Goal: Task Accomplishment & Management: Use online tool/utility

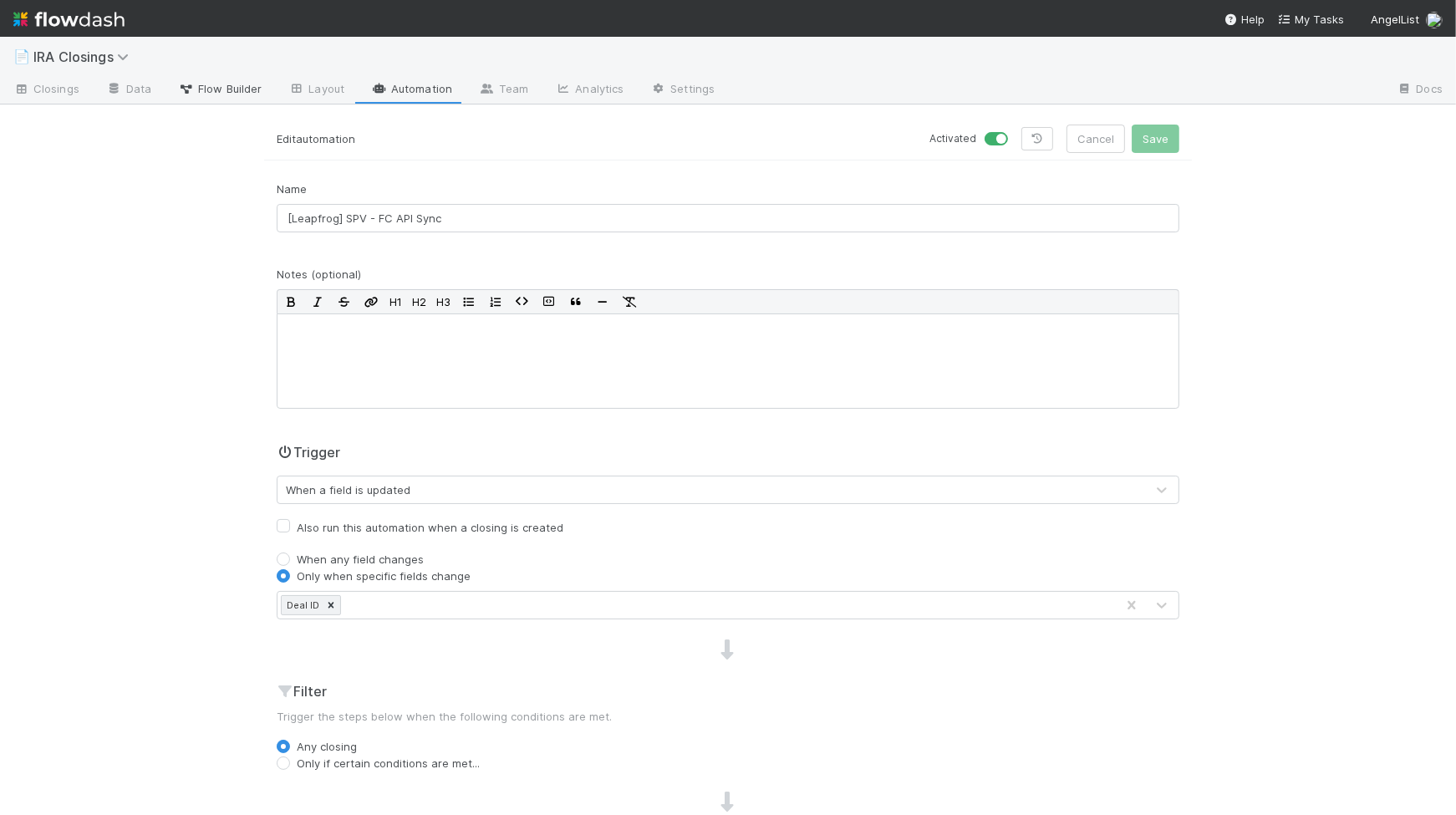
click at [220, 98] on link "Flow Builder" at bounding box center [220, 91] width 111 height 27
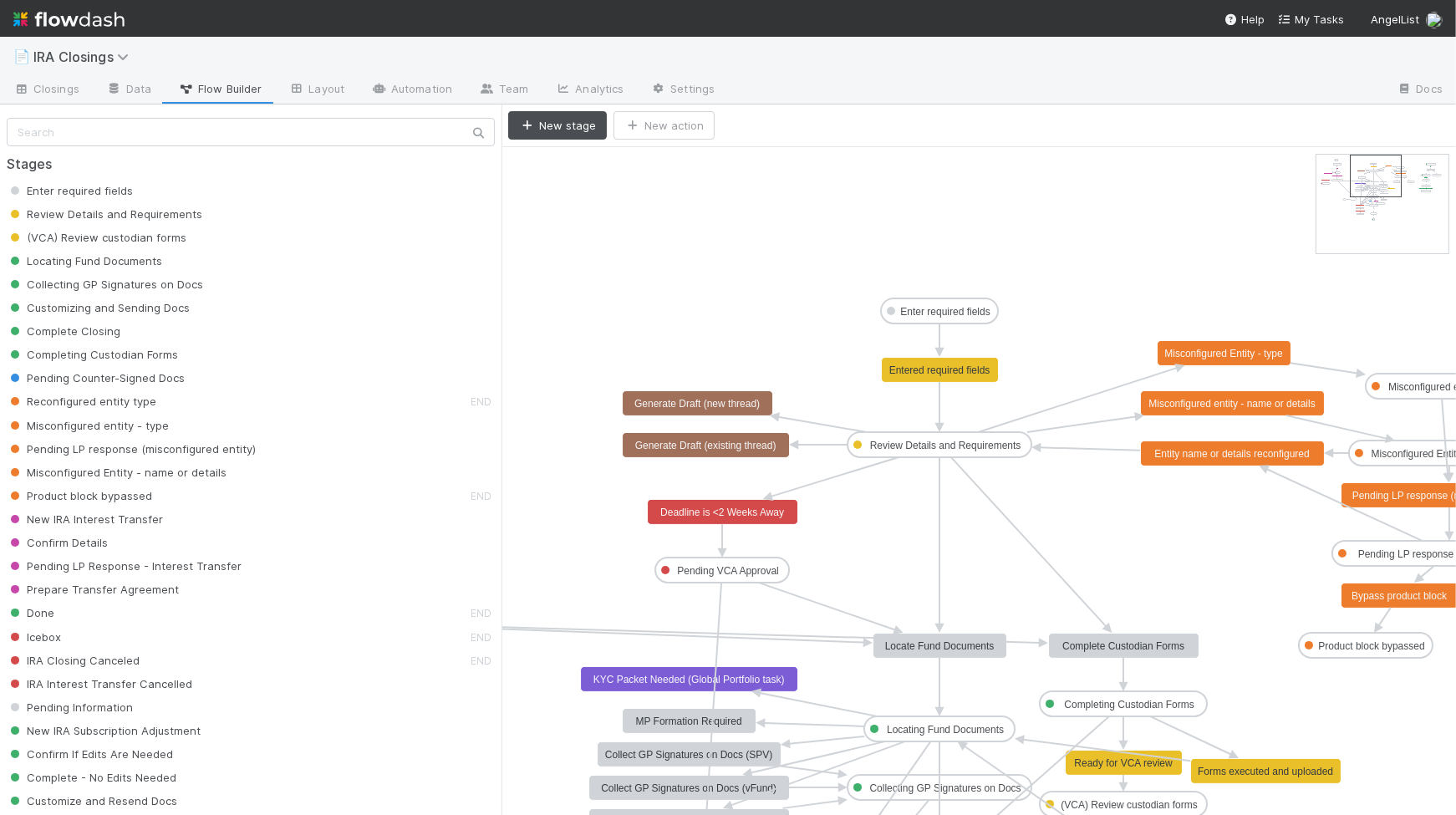
drag, startPoint x: 1340, startPoint y: 163, endPoint x: 1354, endPoint y: 163, distance: 14.0
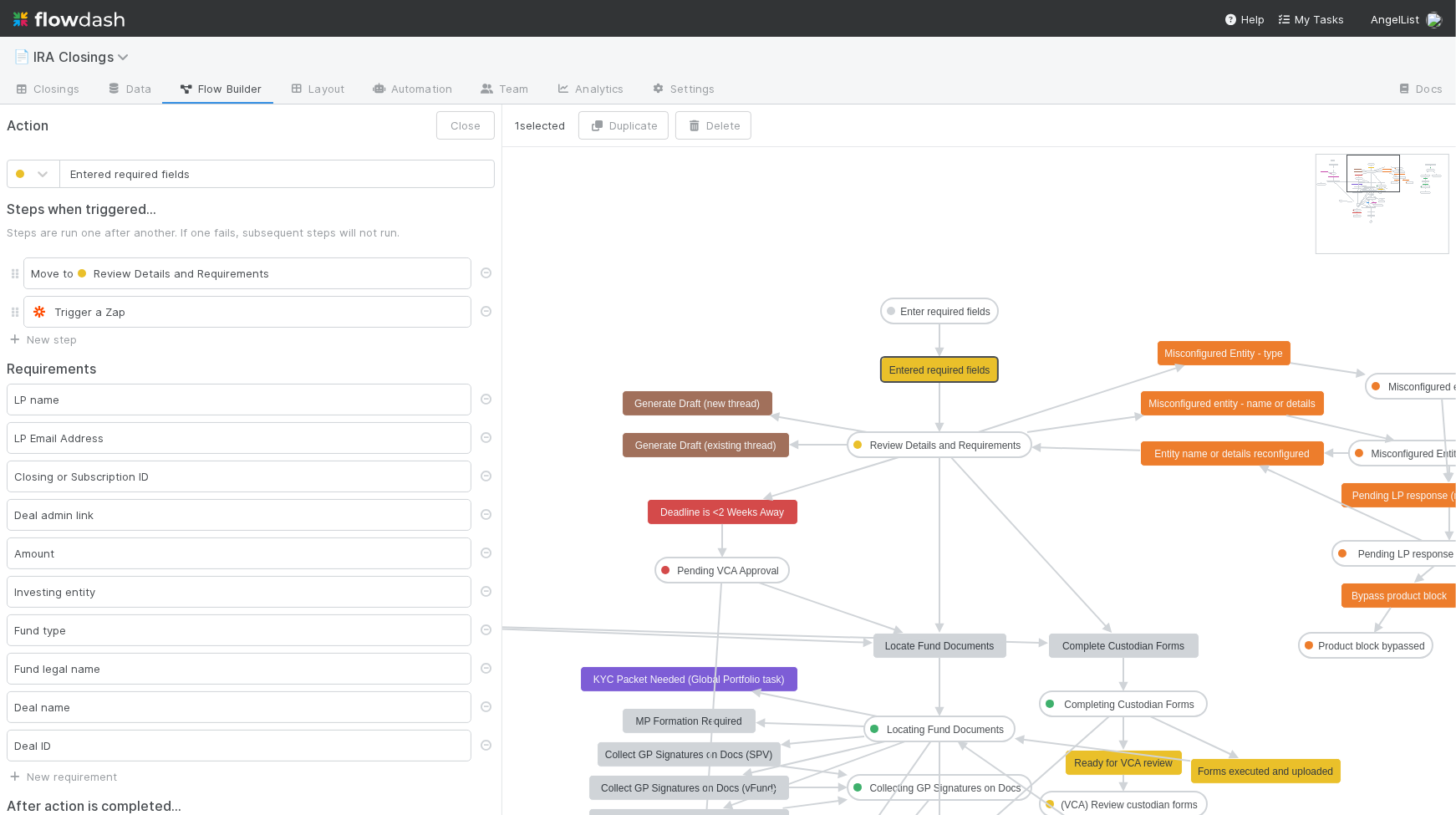
click at [905, 372] on text "Entered required fields" at bounding box center [940, 370] width 101 height 11
click at [917, 441] on text "Review Details and Requirements" at bounding box center [946, 445] width 152 height 11
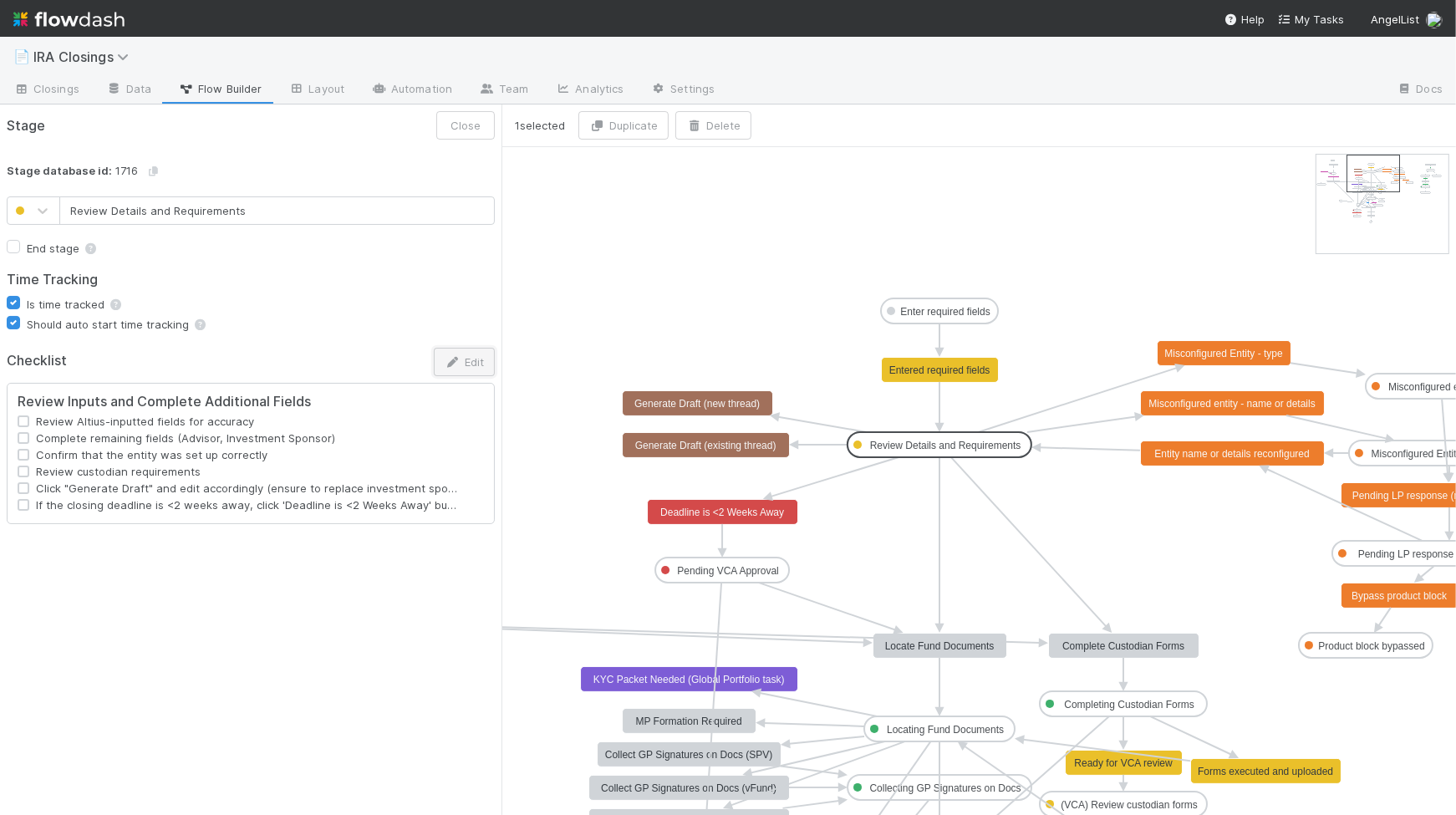
click at [472, 362] on button "Edit" at bounding box center [464, 362] width 61 height 29
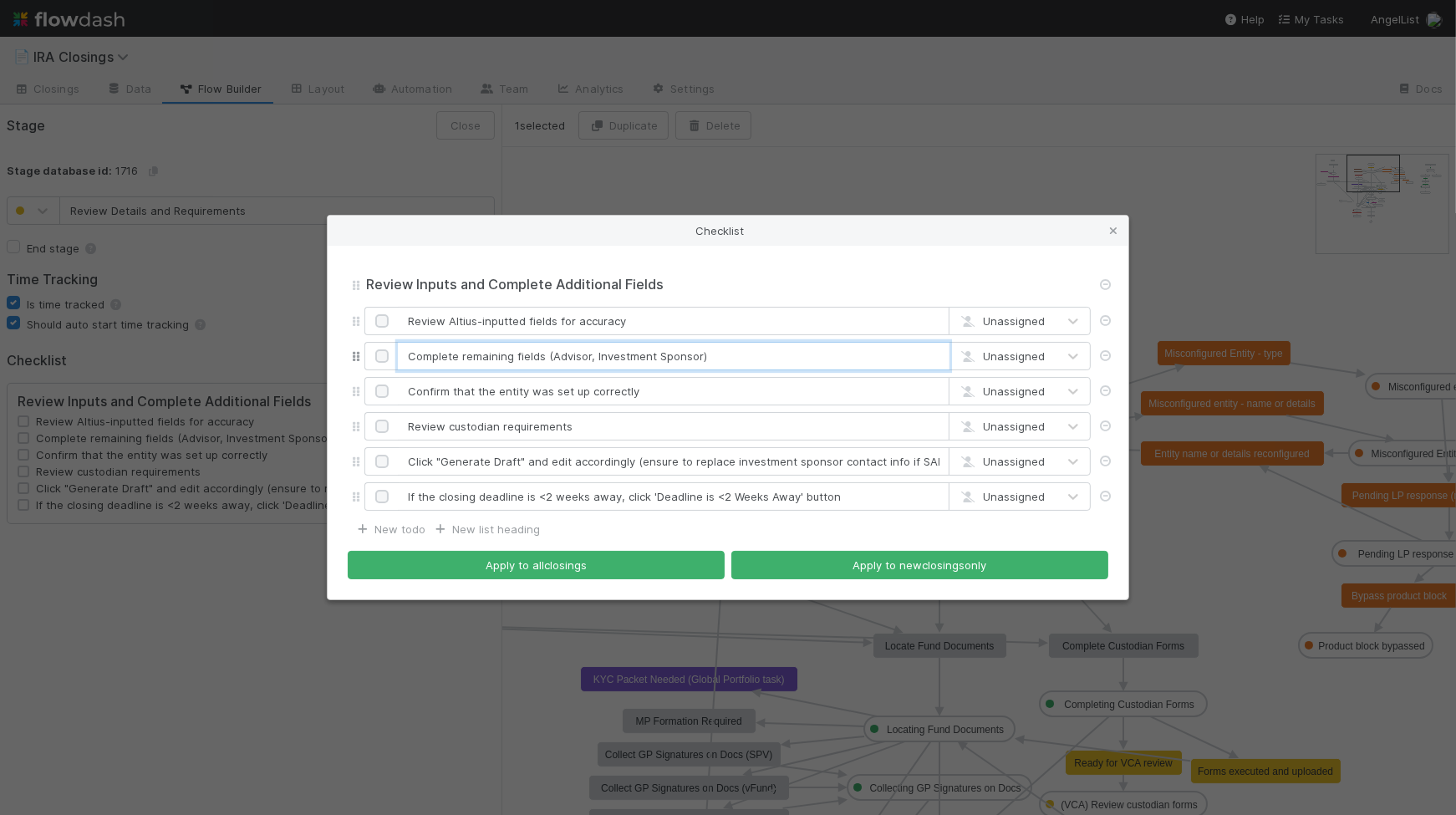
click at [542, 357] on input "Complete remaining fields (Advisor, Investment Sponsor)" at bounding box center [673, 357] width 552 height 29
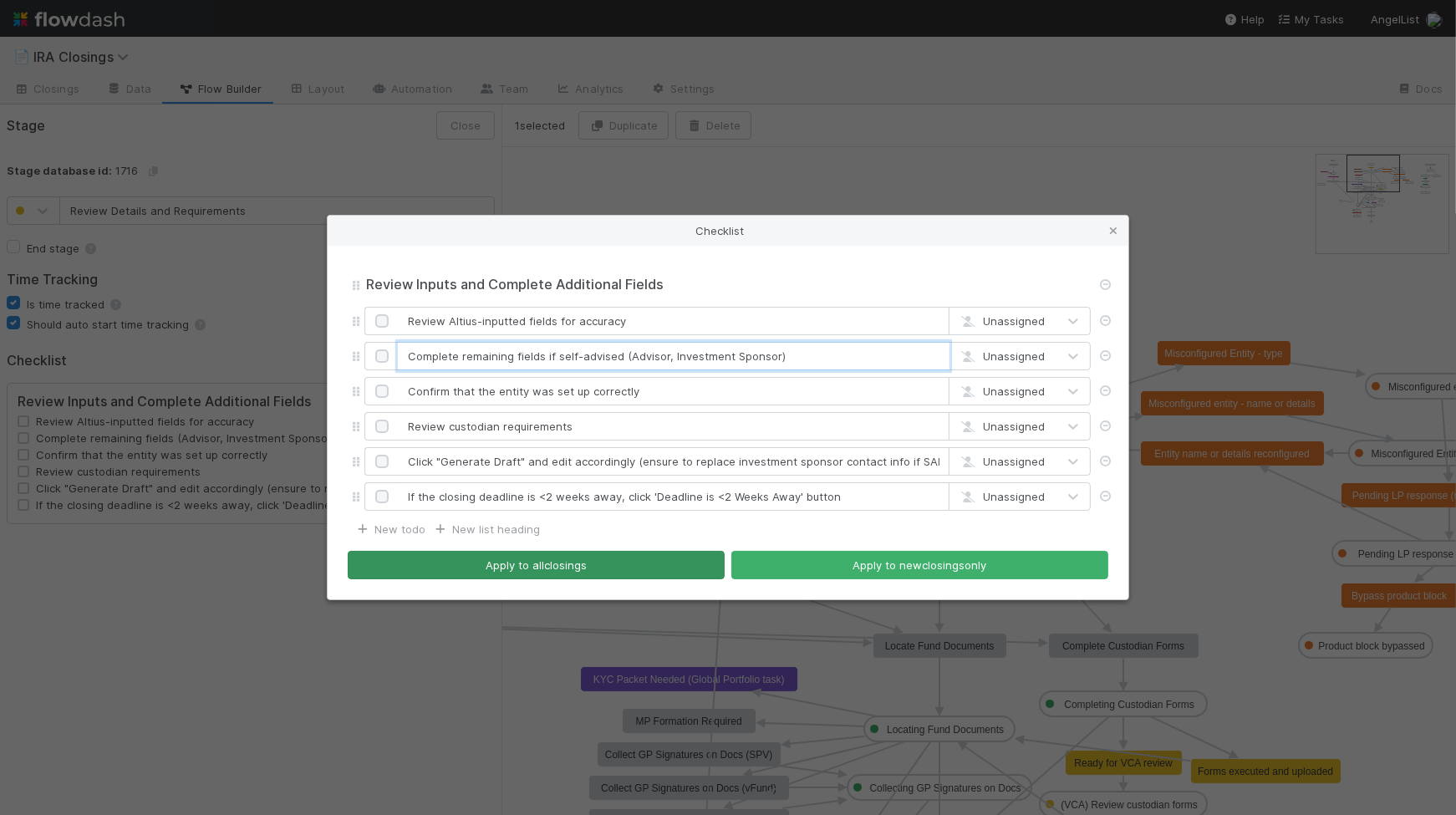
type input "Complete remaining fields if self-advised (Advisor, Investment Sponsor)"
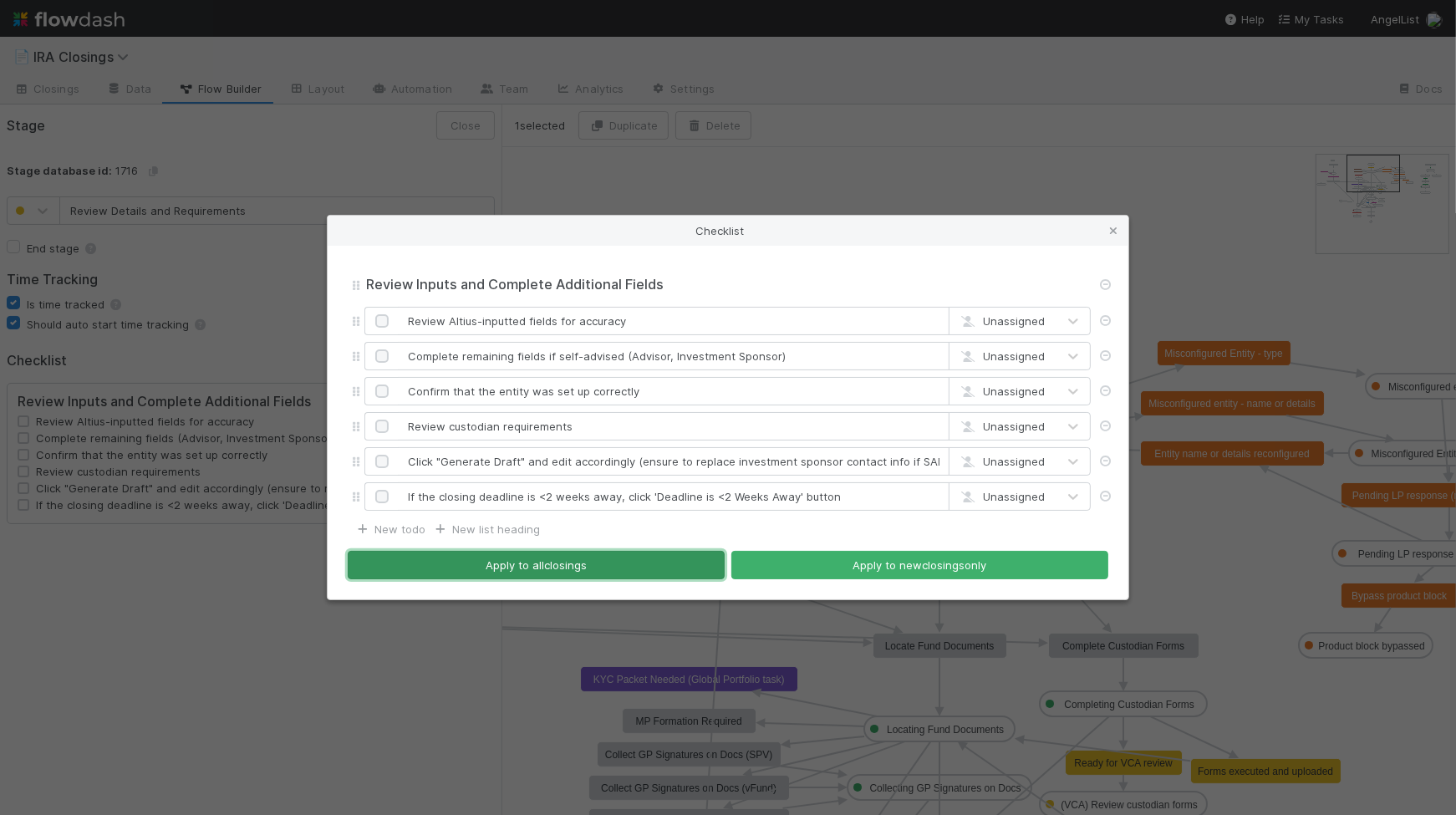
click at [655, 568] on button "Apply to all closings" at bounding box center [536, 565] width 377 height 29
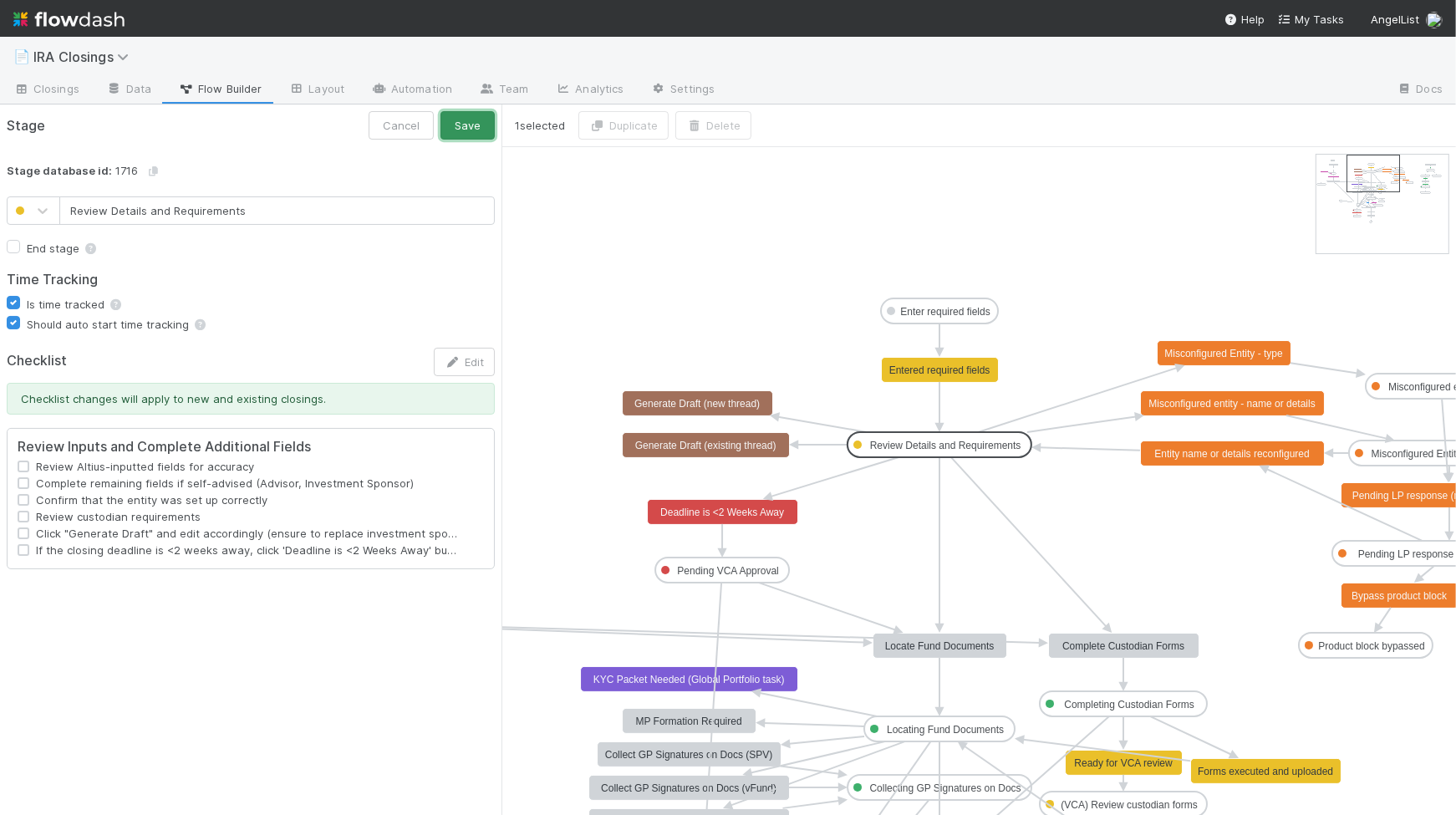
click at [482, 128] on button "Save" at bounding box center [467, 126] width 54 height 29
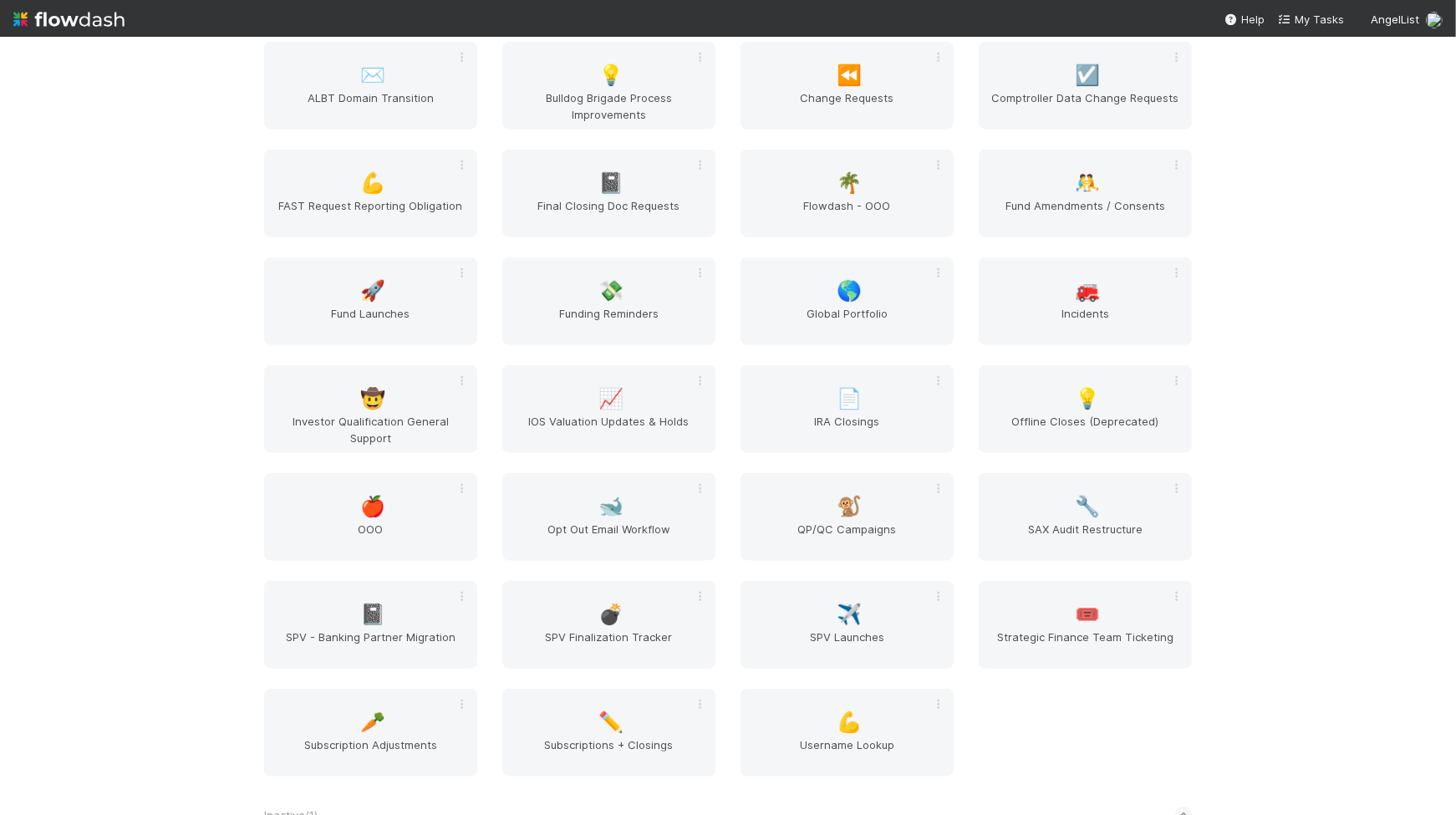
scroll to position [2240, 0]
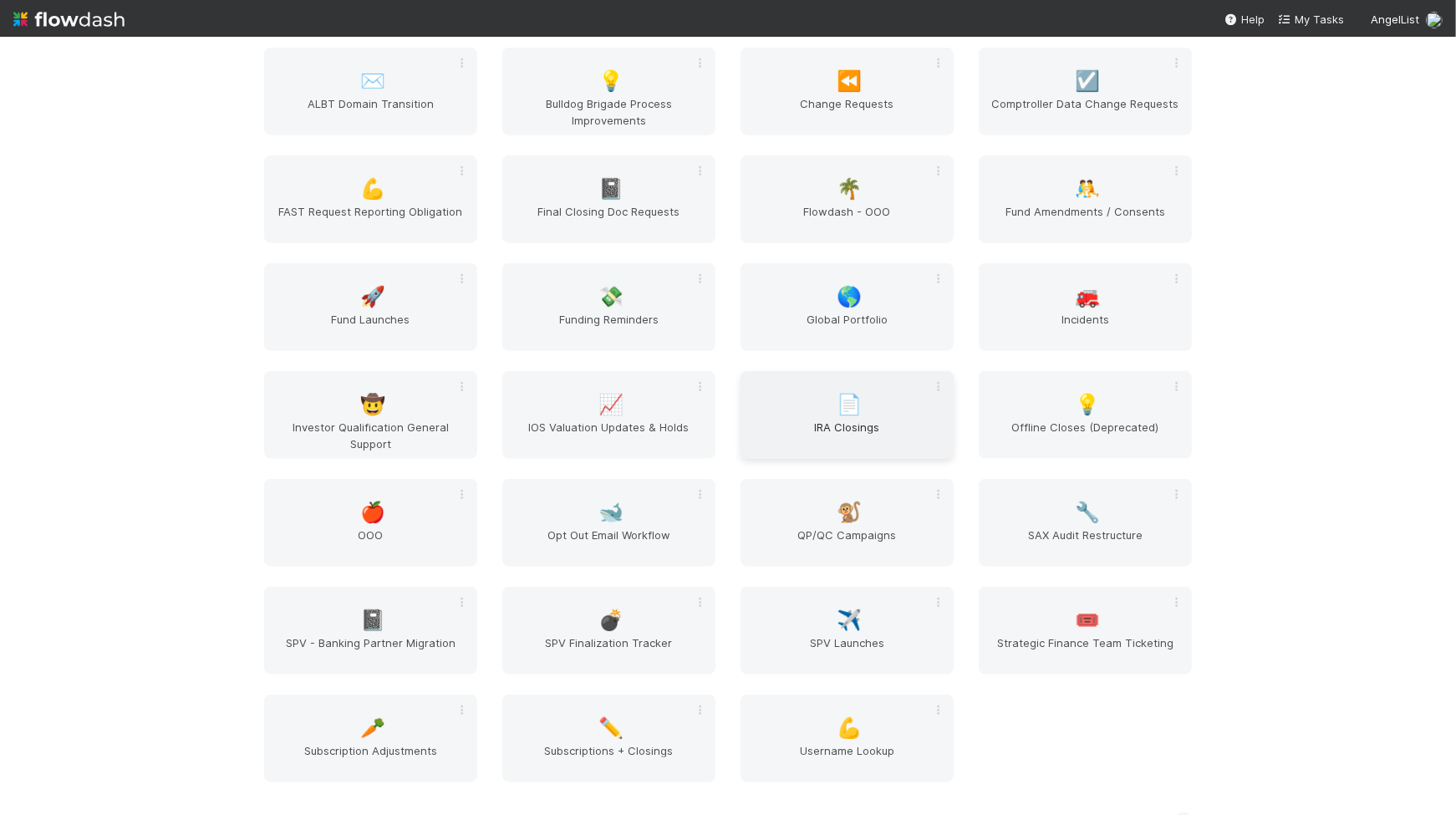
click at [880, 397] on div "📄 IRA Closings" at bounding box center [848, 415] width 214 height 88
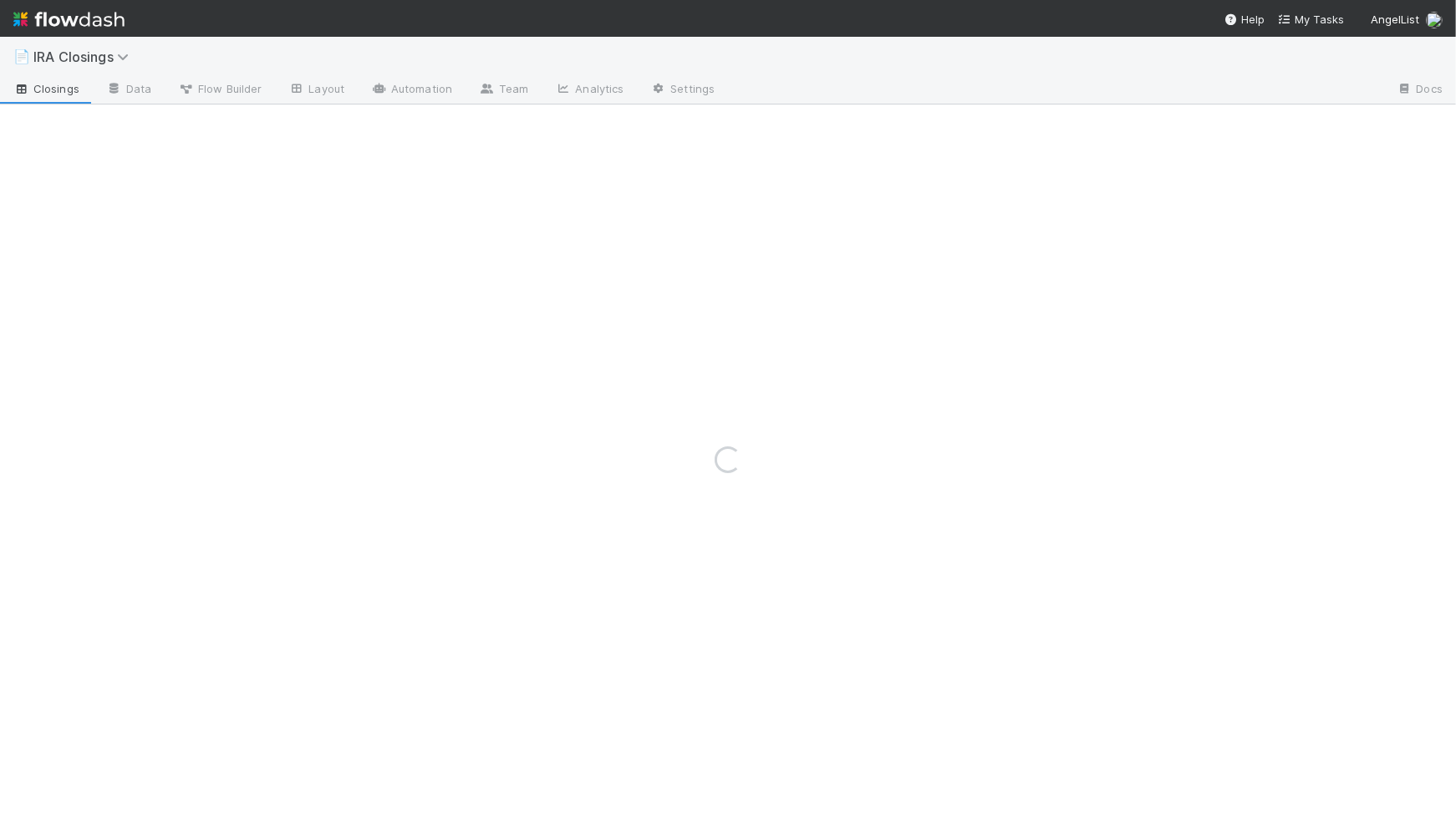
click at [210, 105] on div "Loading..." at bounding box center [728, 459] width 1456 height 710
click at [210, 88] on span "Flow Builder" at bounding box center [220, 89] width 84 height 17
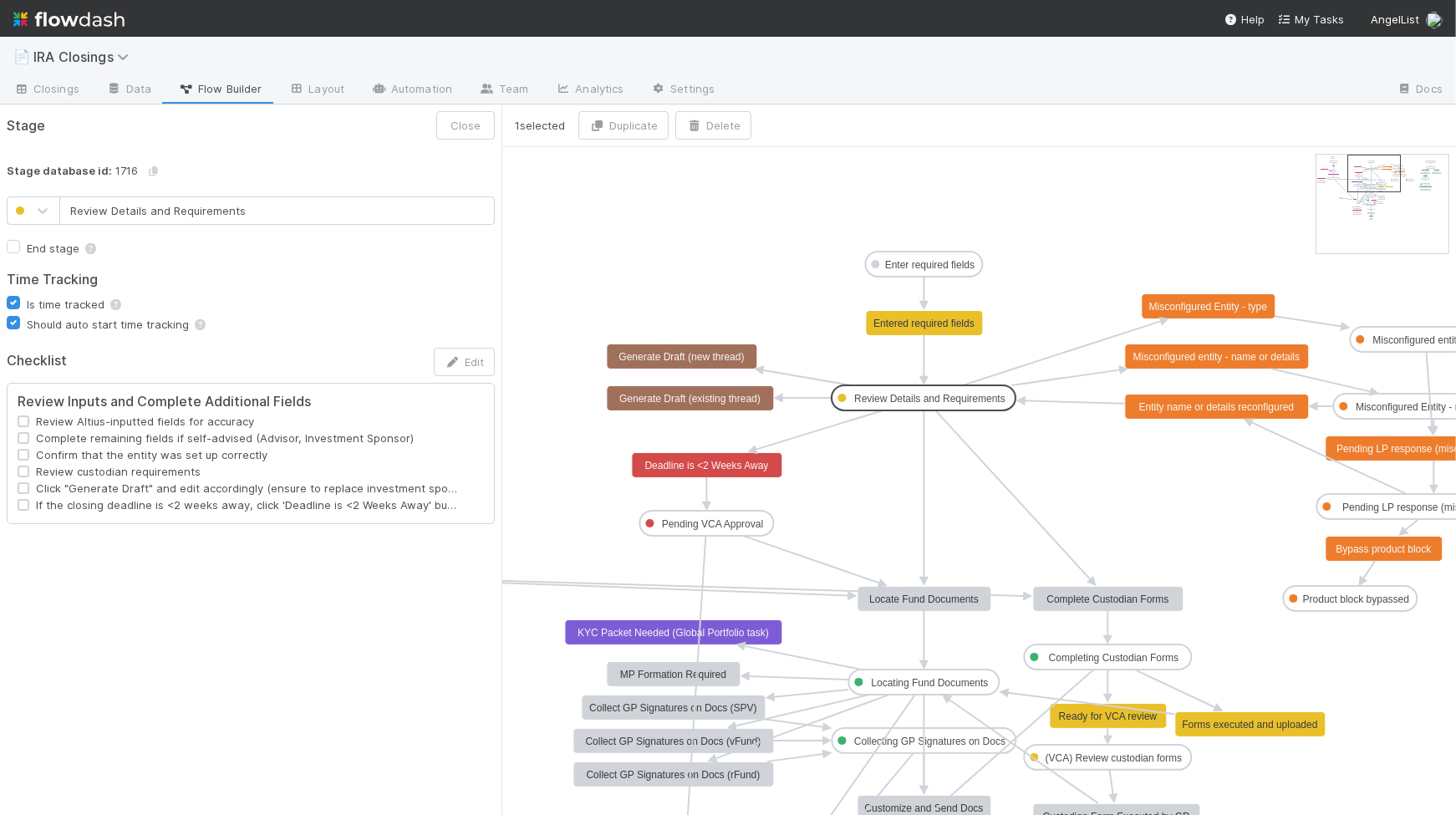
click at [910, 401] on text "Review Details and Requirements" at bounding box center [930, 398] width 152 height 11
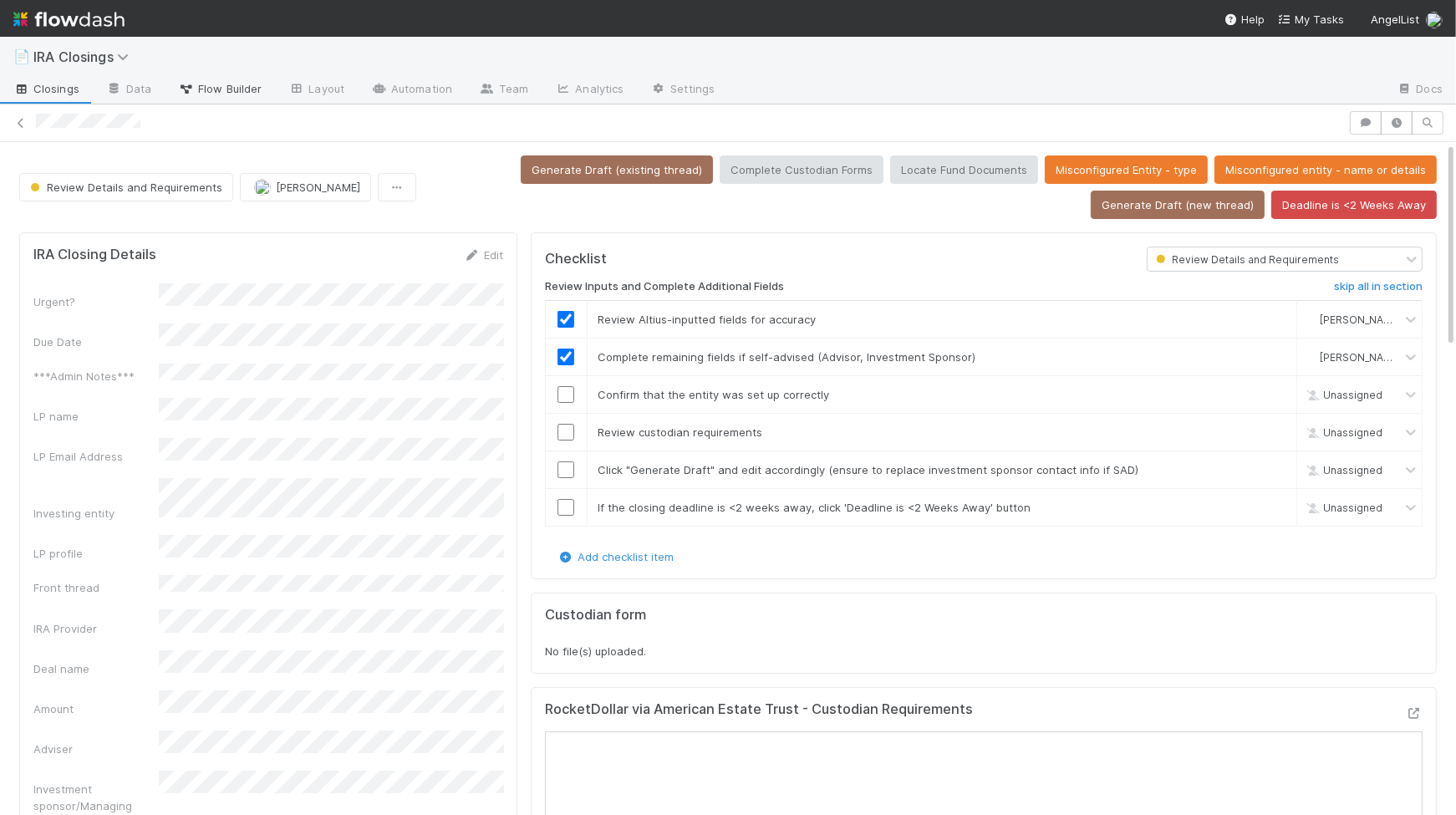
click at [247, 85] on span "Flow Builder" at bounding box center [220, 89] width 84 height 17
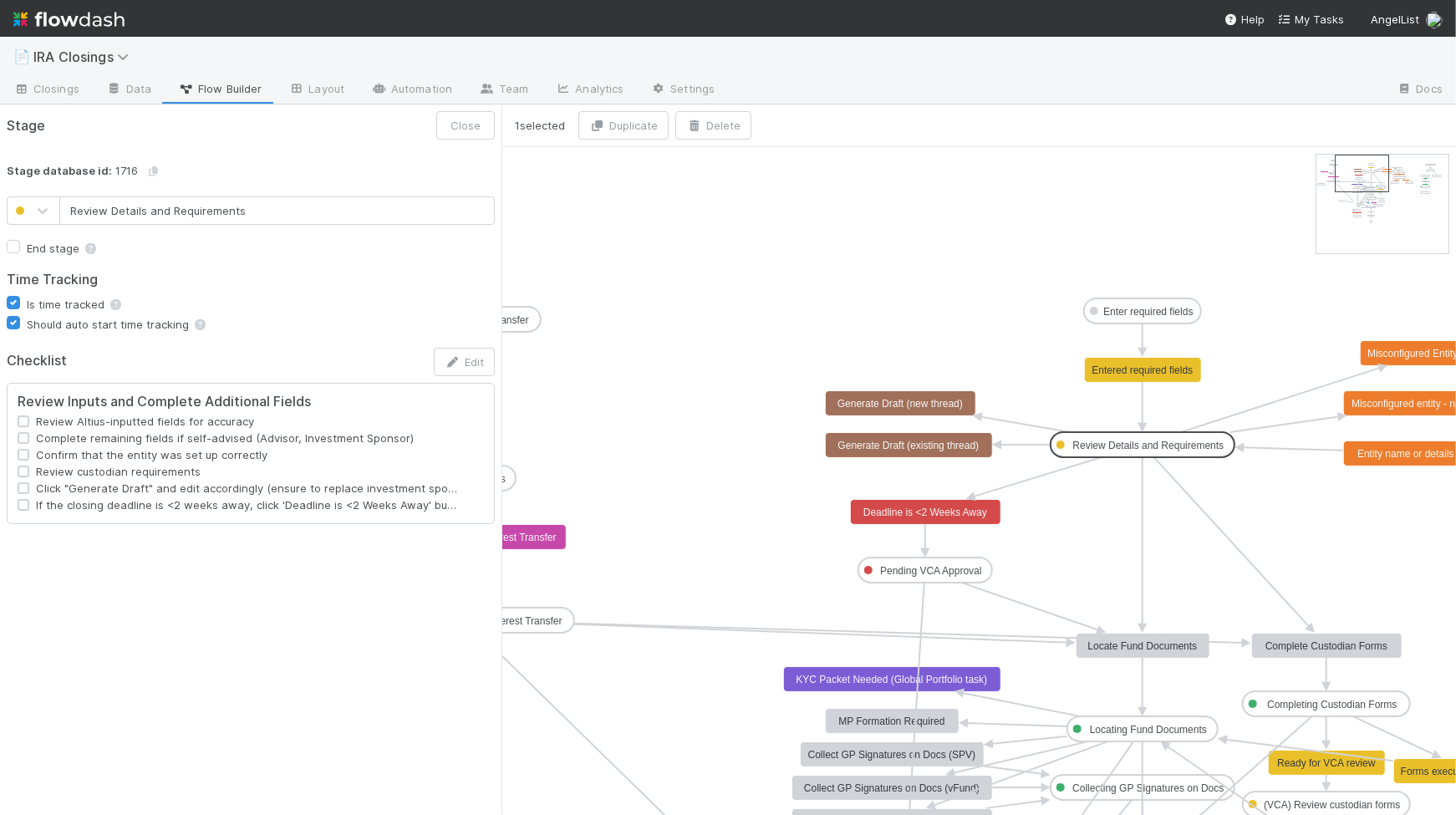
click at [1112, 445] on text "Review Details and Requirements" at bounding box center [1149, 445] width 152 height 11
click at [452, 370] on button "Edit" at bounding box center [464, 362] width 61 height 29
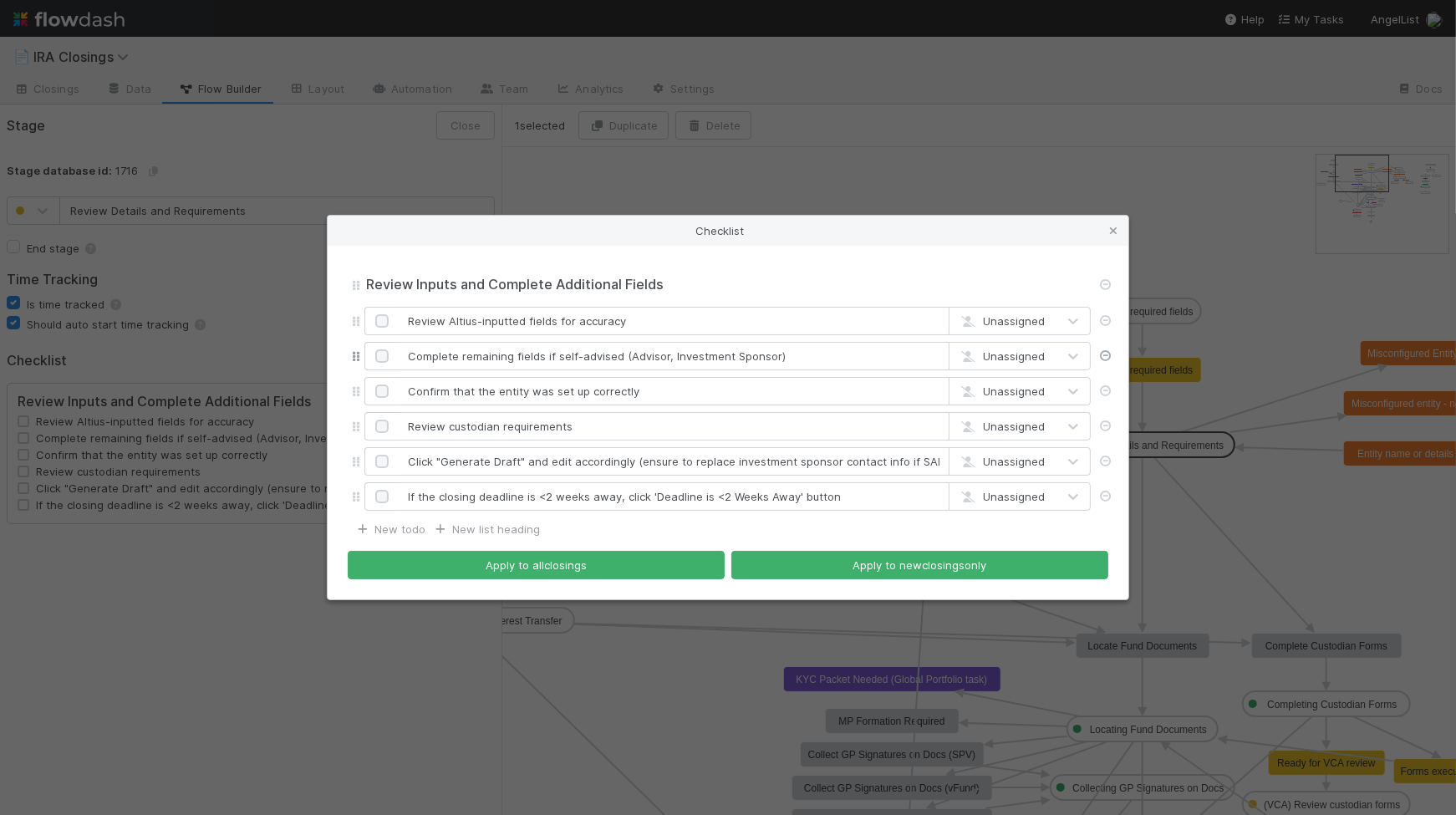
click at [1115, 357] on icon at bounding box center [1106, 355] width 17 height 10
type input "Confirm that the entity was set up correctly"
type input "Review custodian requirements"
type input "Click "Generate Draft" and edit accordingly (ensure to replace investment spons…"
type input "If the closing deadline is <2 weeks away, click 'Deadline is <2 Weeks Away' but…"
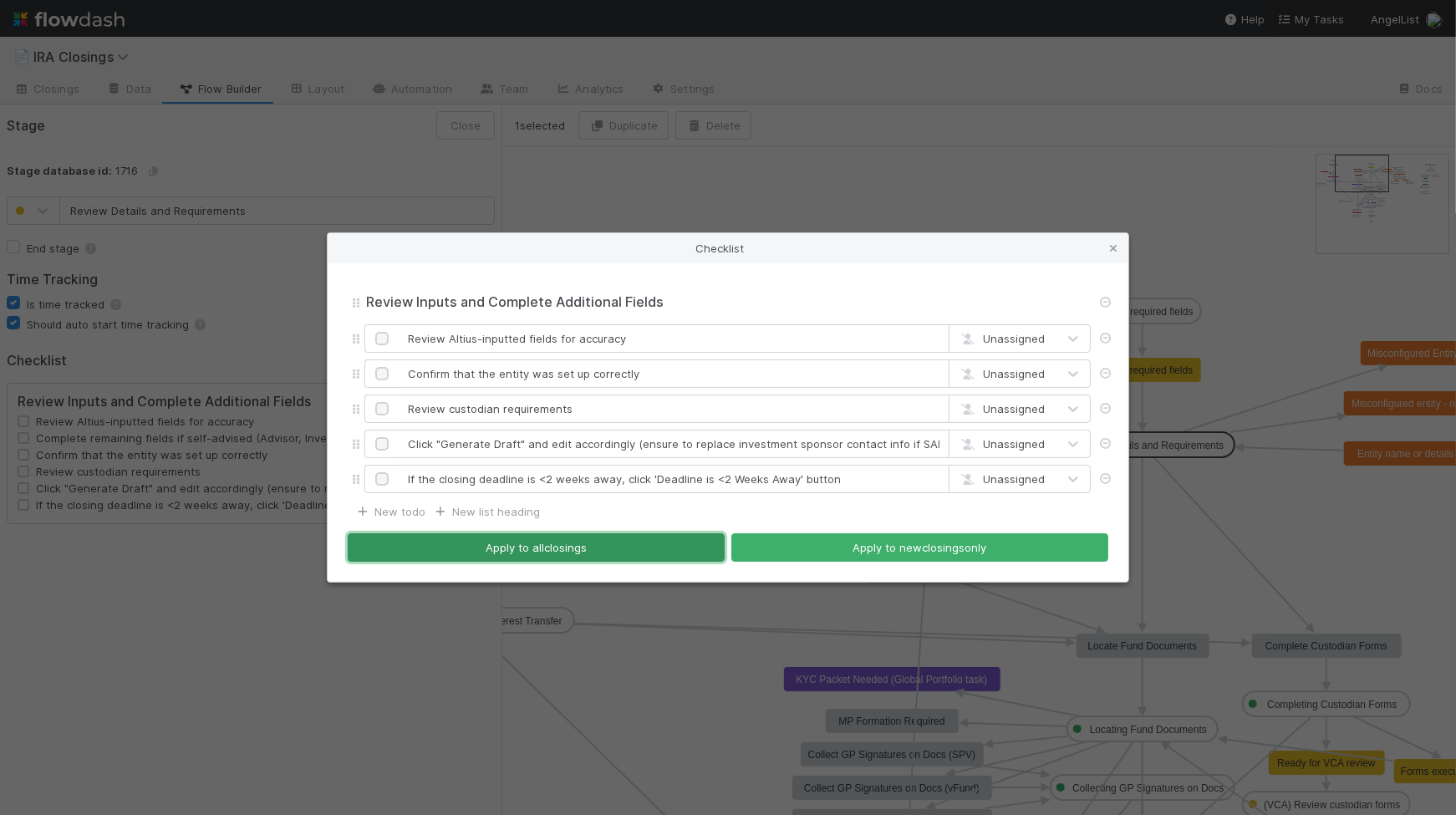
click at [547, 541] on button "Apply to all closings" at bounding box center [536, 547] width 377 height 29
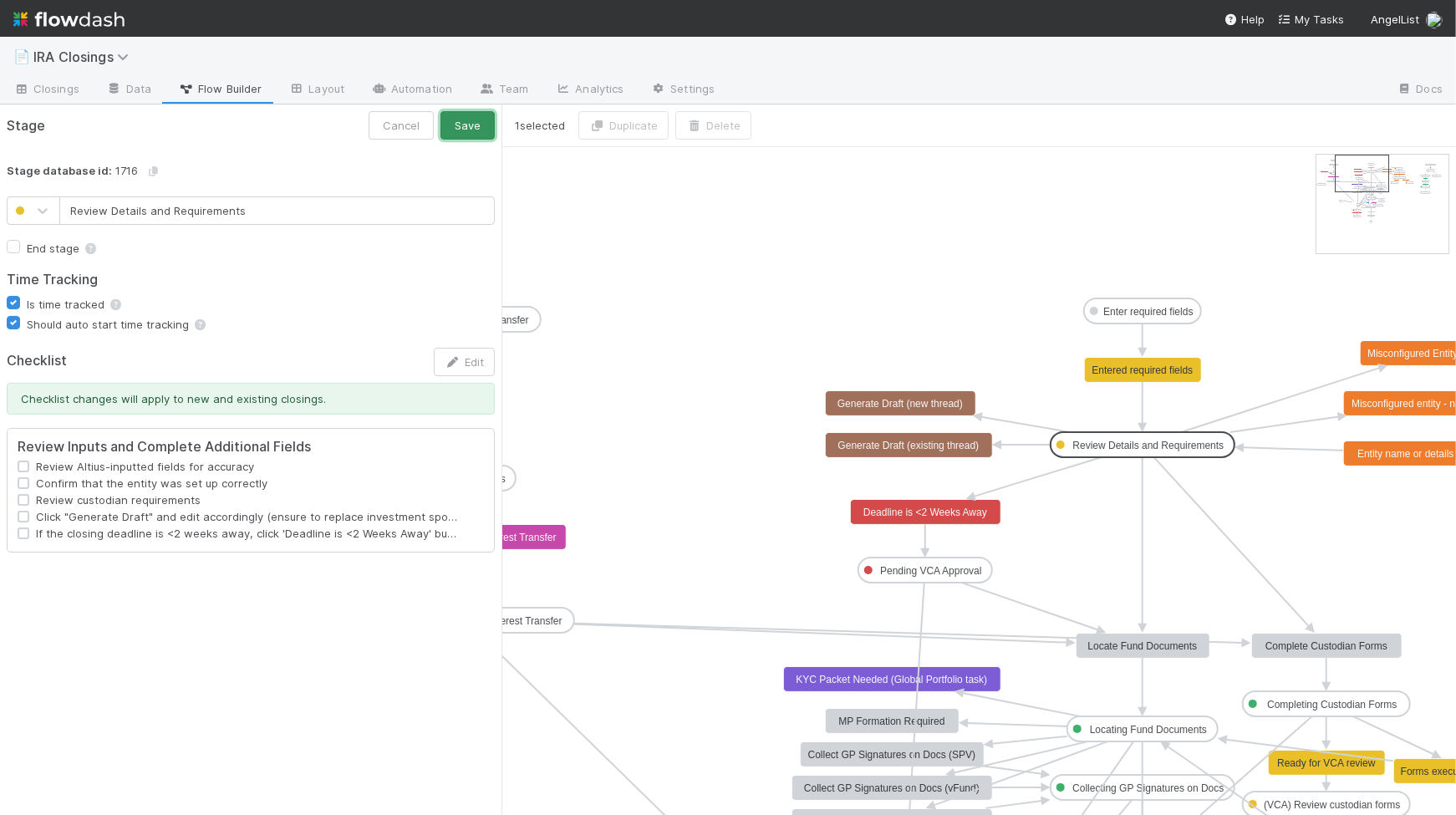
click at [489, 126] on button "Save" at bounding box center [467, 126] width 54 height 29
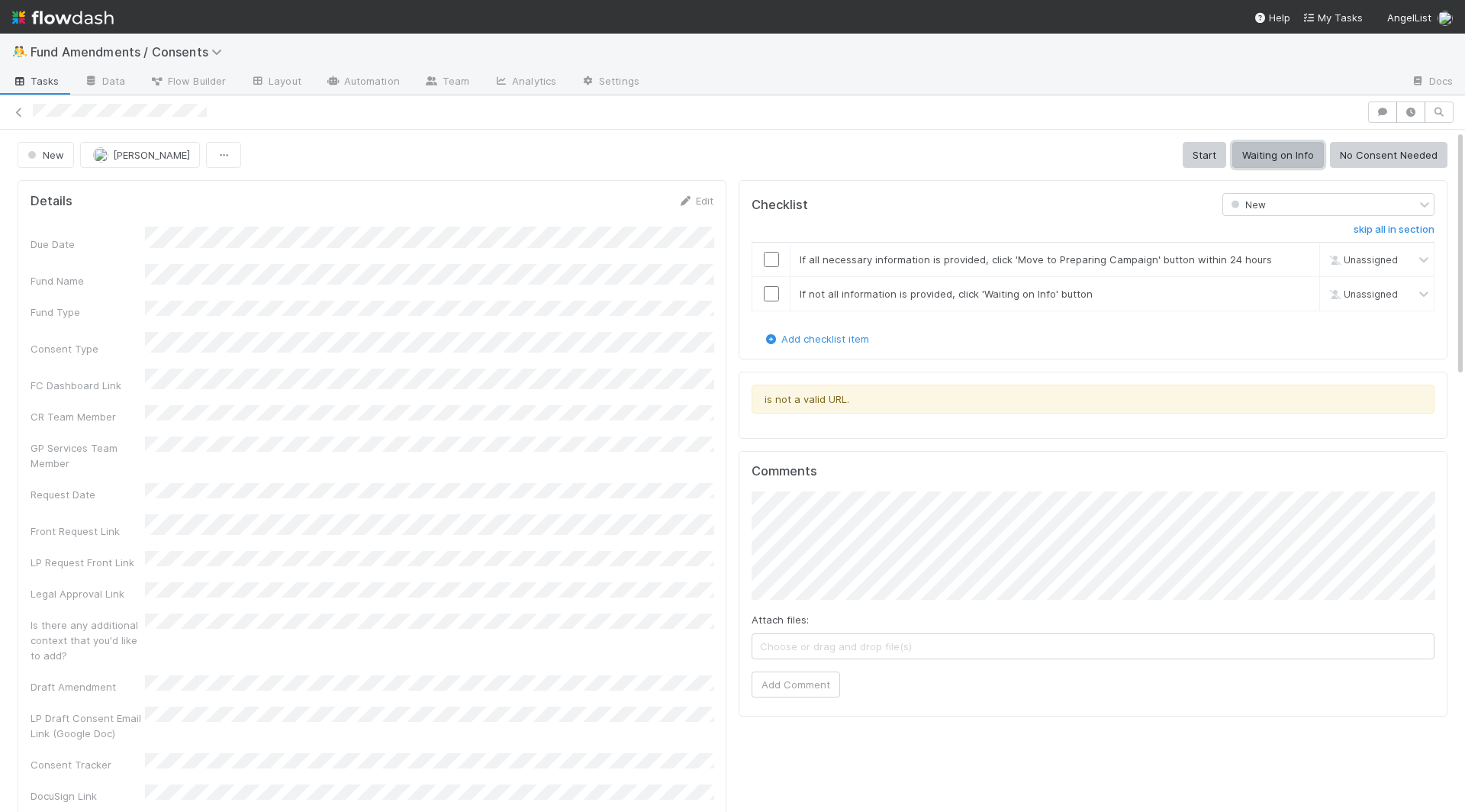
click at [1265, 144] on button "Waiting on Info" at bounding box center [1278, 155] width 91 height 26
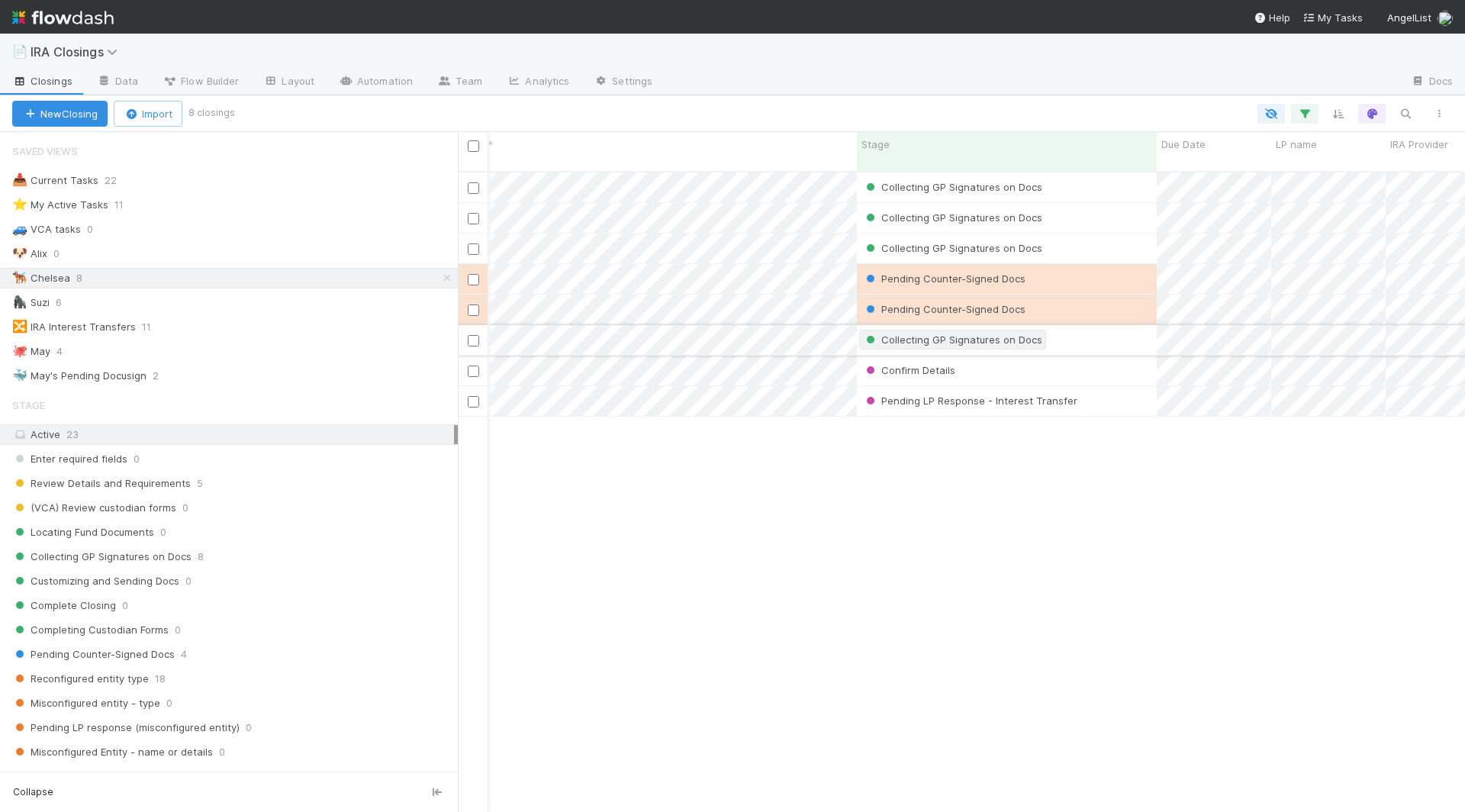
scroll to position [0, 588]
